Goal: Task Accomplishment & Management: Manage account settings

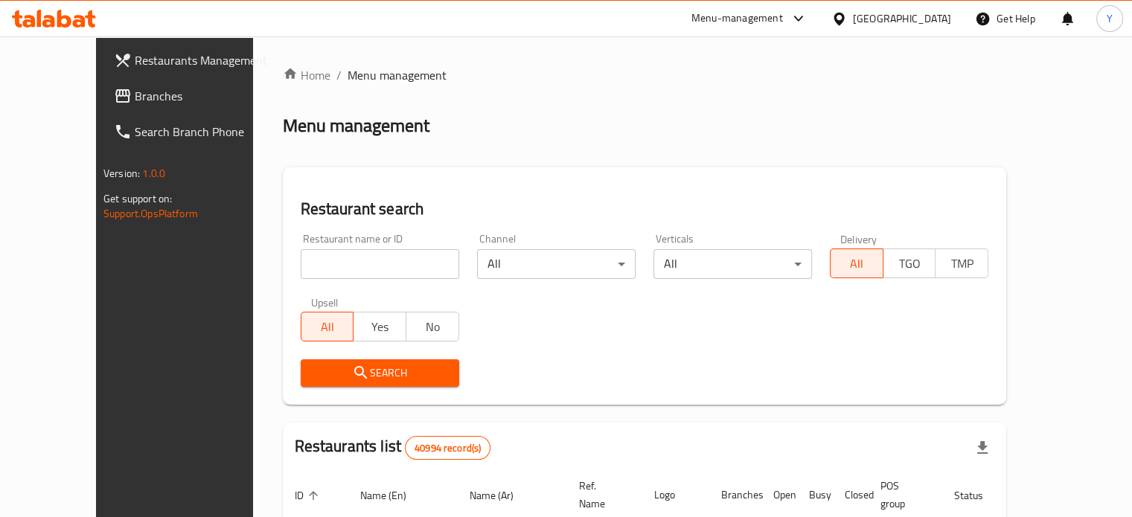
click at [339, 264] on input "search" at bounding box center [380, 264] width 159 height 30
paste input "701793"
type input "701793"
drag, startPoint x: 357, startPoint y: 380, endPoint x: 388, endPoint y: 373, distance: 32.0
click at [357, 379] on span "Search" at bounding box center [380, 373] width 135 height 19
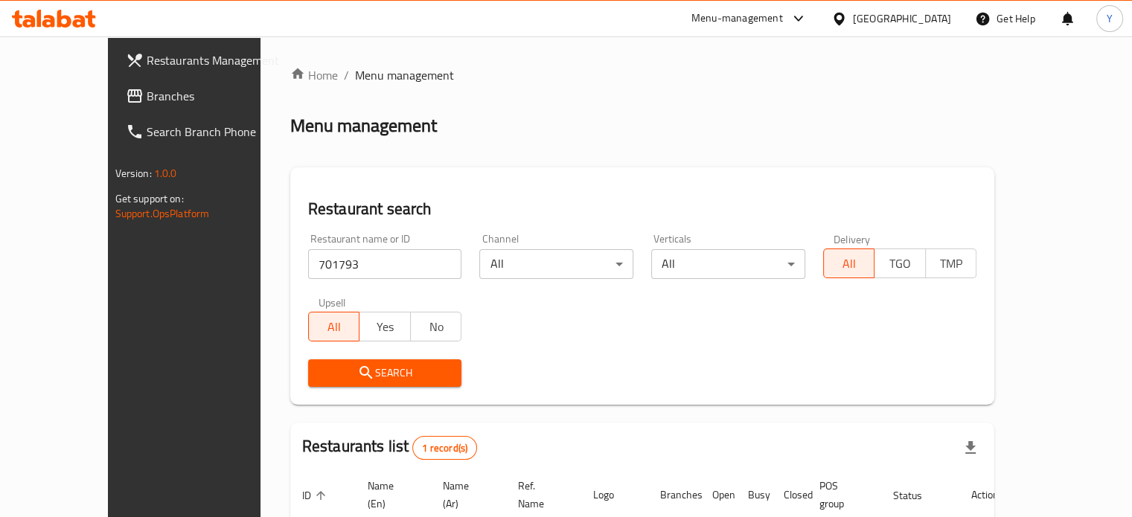
scroll to position [116, 0]
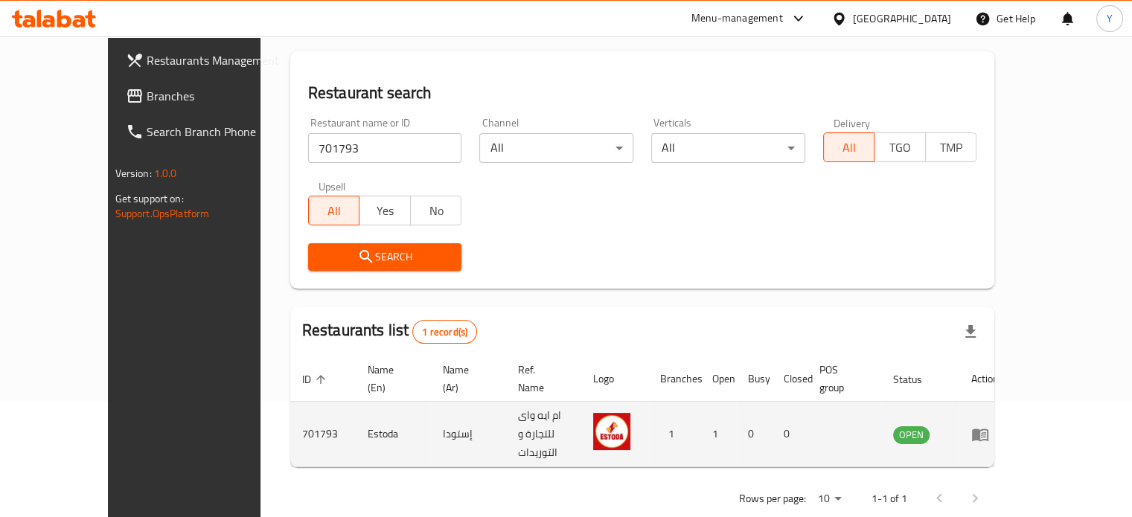
click at [1011, 409] on td "enhanced table" at bounding box center [985, 435] width 51 height 66
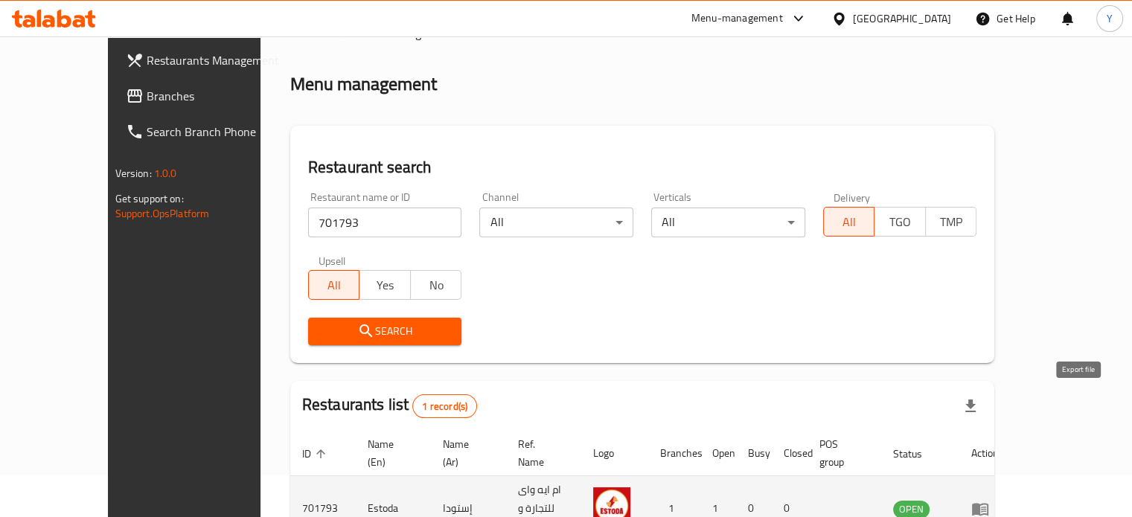
drag, startPoint x: 1070, startPoint y: 411, endPoint x: 1054, endPoint y: 499, distance: 89.2
drag, startPoint x: 1054, startPoint y: 499, endPoint x: 1075, endPoint y: 485, distance: 25.2
click at [989, 500] on icon "enhanced table" at bounding box center [980, 509] width 18 height 18
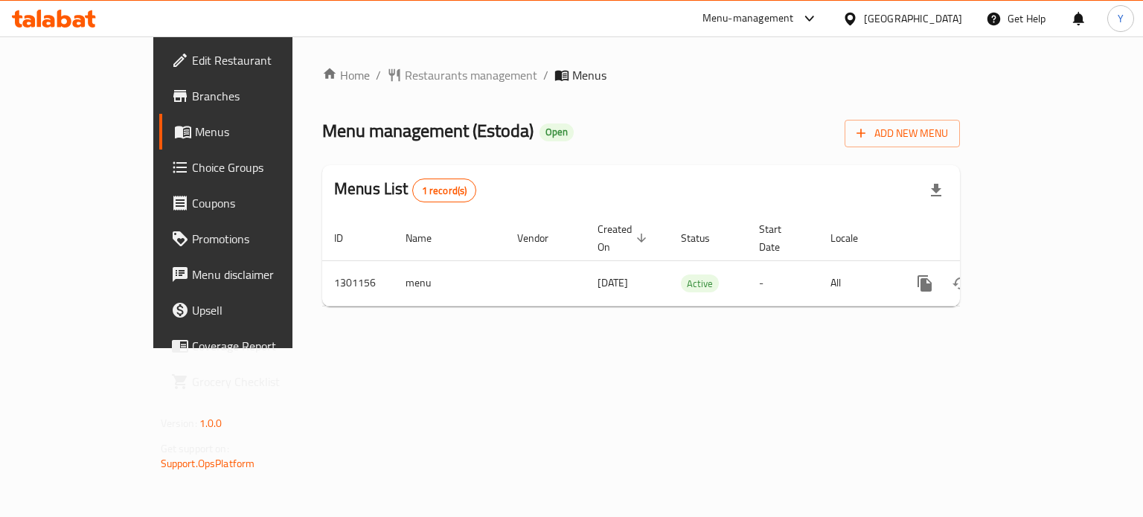
click at [159, 47] on link "Edit Restaurant" at bounding box center [251, 60] width 185 height 36
